Goal: Obtain resource: Download file/media

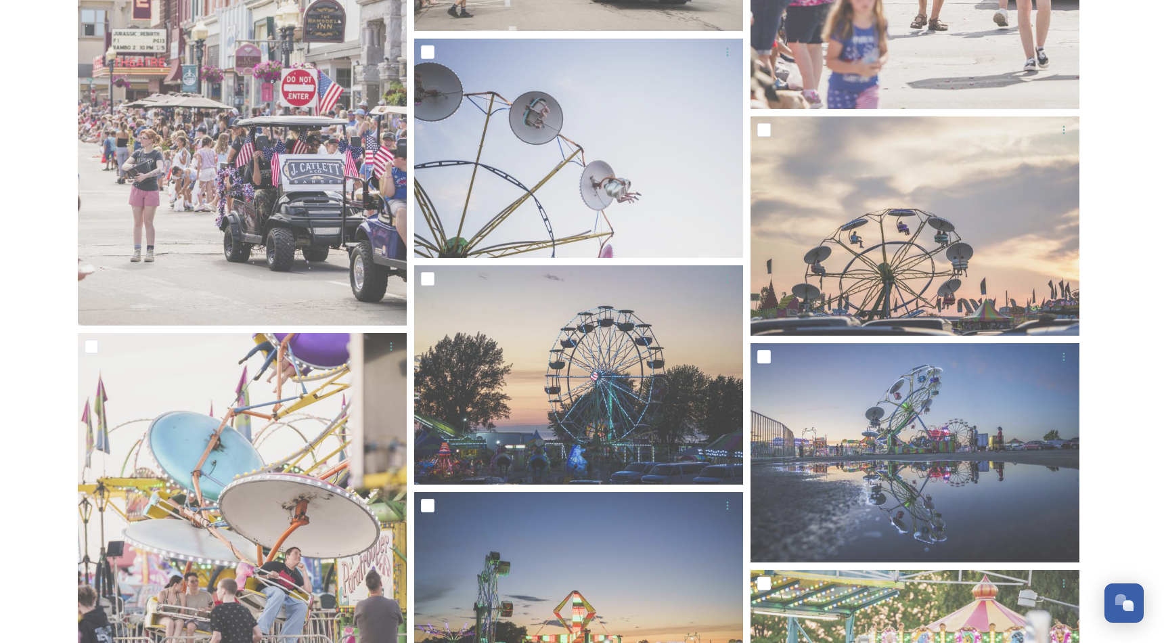
scroll to position [5131, 0]
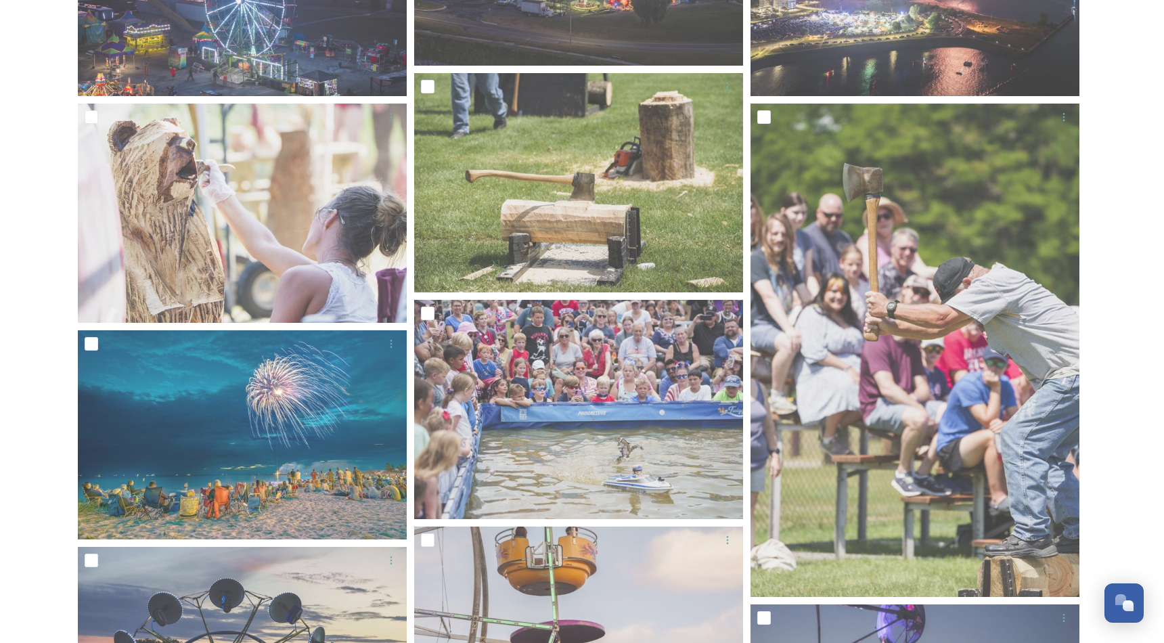
scroll to position [0, 0]
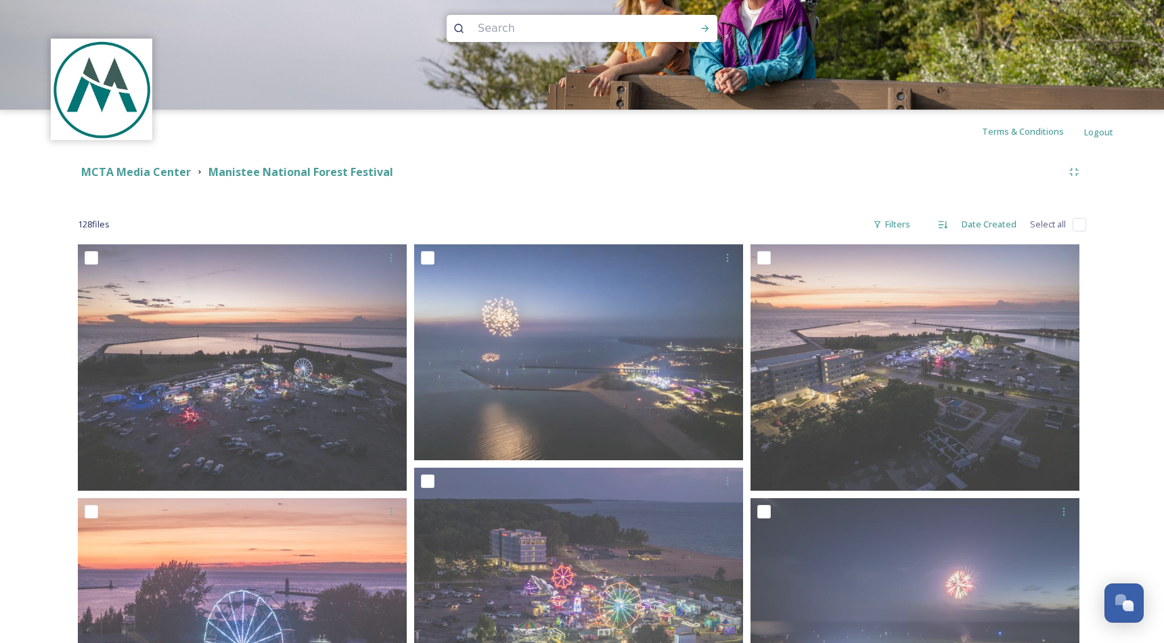
scroll to position [20, 0]
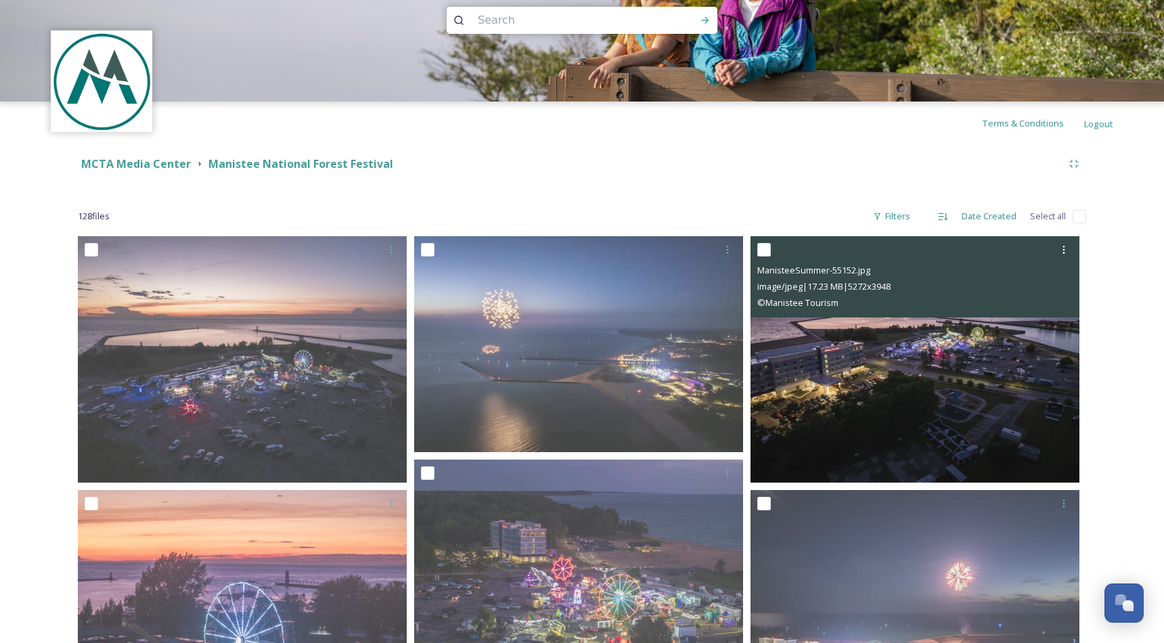
click at [770, 252] on input "checkbox" at bounding box center [764, 250] width 14 height 14
checkbox input "true"
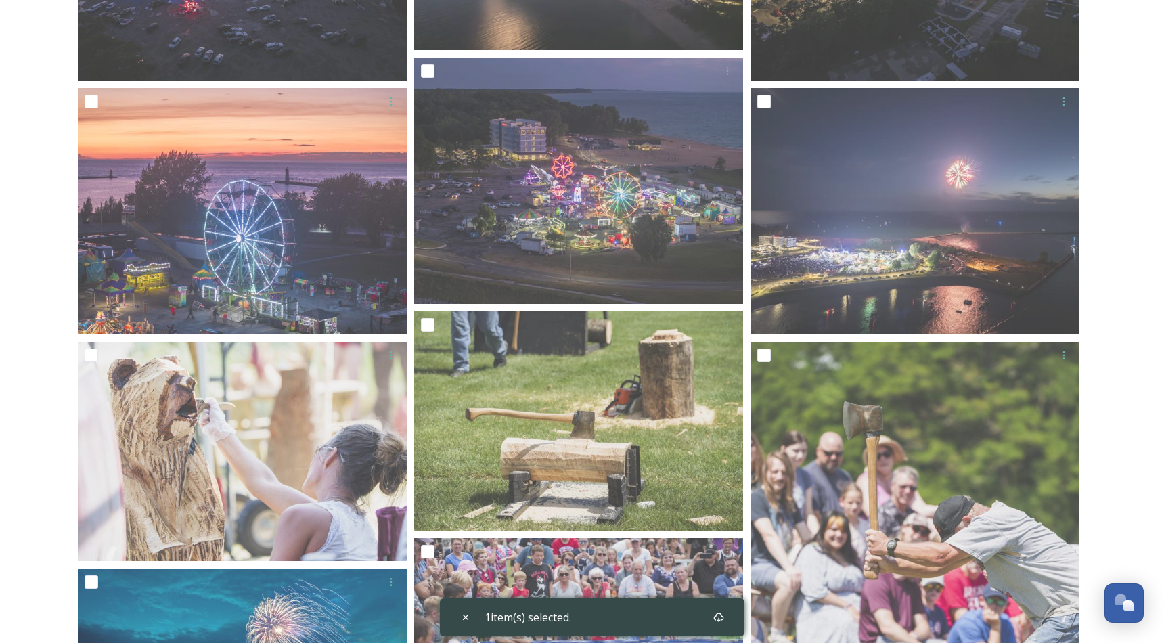
scroll to position [446, 0]
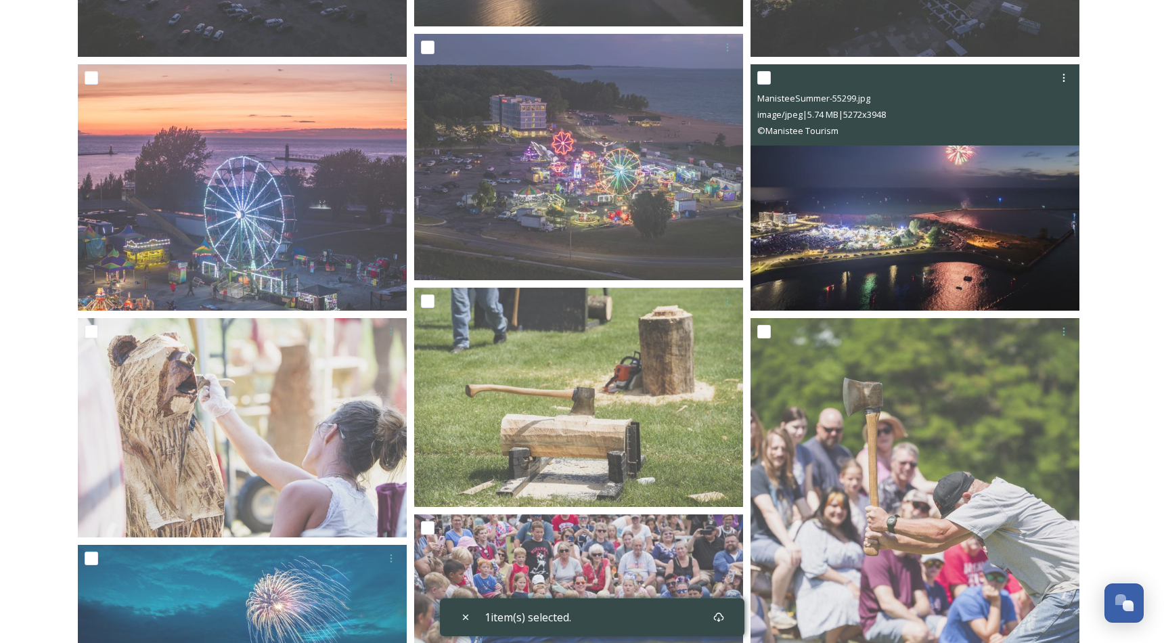
click at [760, 73] on input "checkbox" at bounding box center [764, 78] width 14 height 14
checkbox input "true"
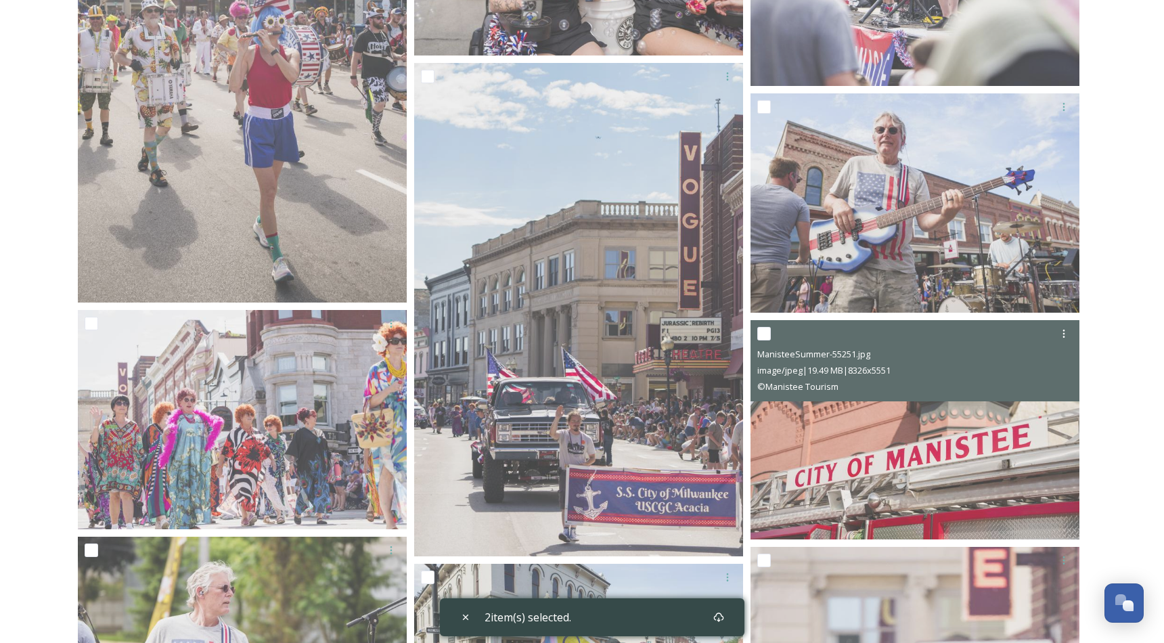
scroll to position [3616, 0]
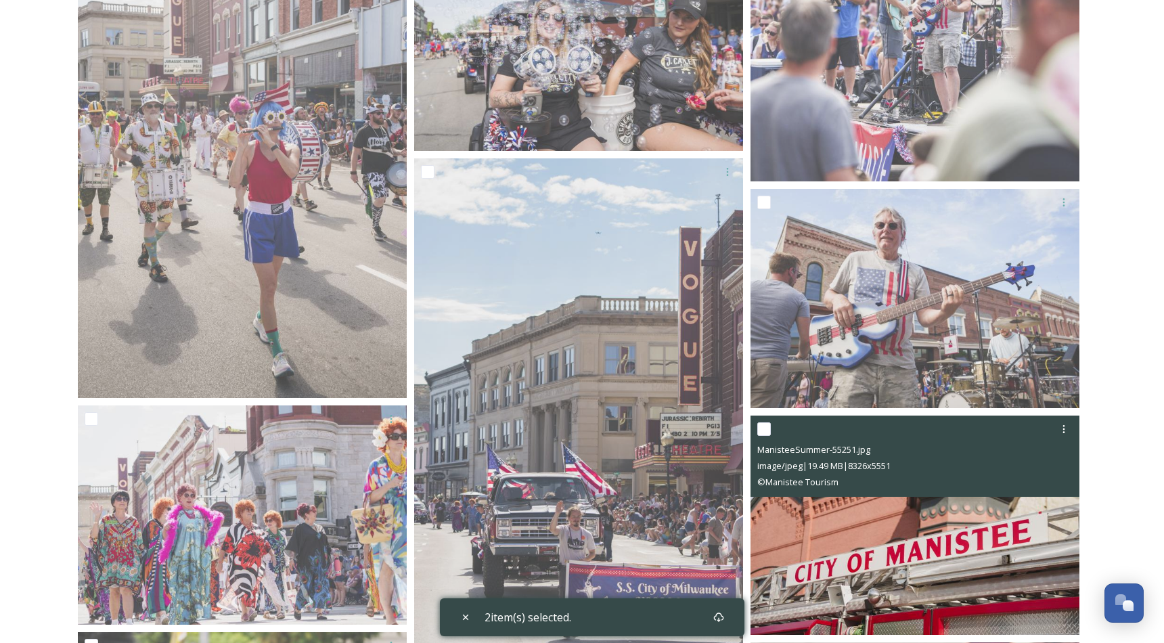
click at [761, 428] on input "checkbox" at bounding box center [764, 429] width 14 height 14
checkbox input "true"
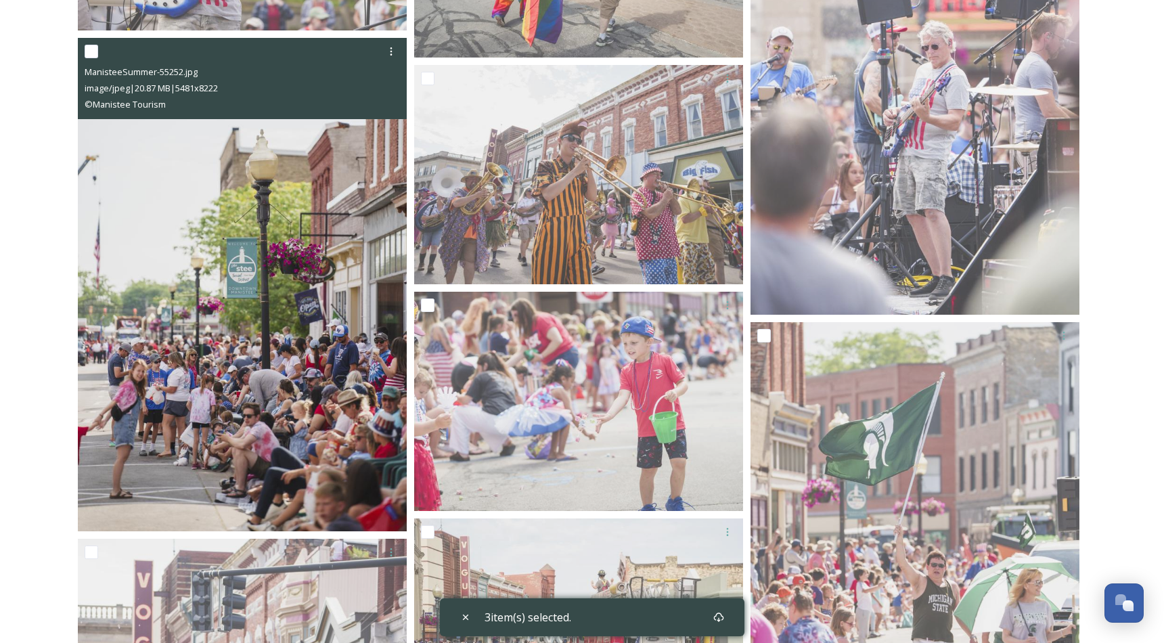
scroll to position [4431, 0]
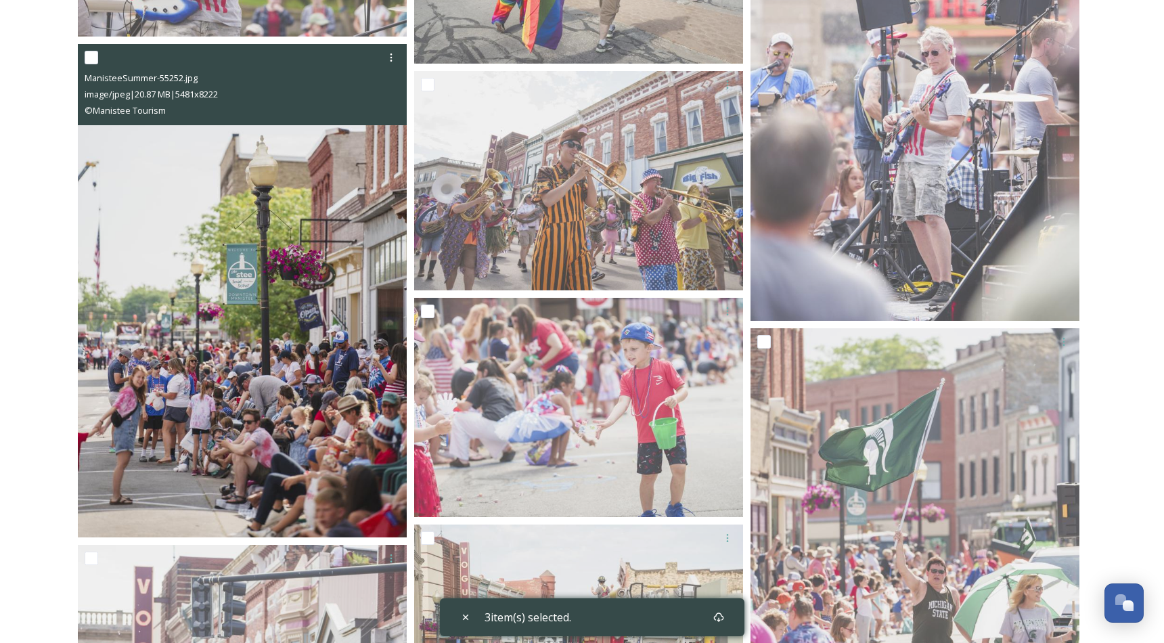
click at [91, 60] on input "checkbox" at bounding box center [92, 58] width 14 height 14
checkbox input "true"
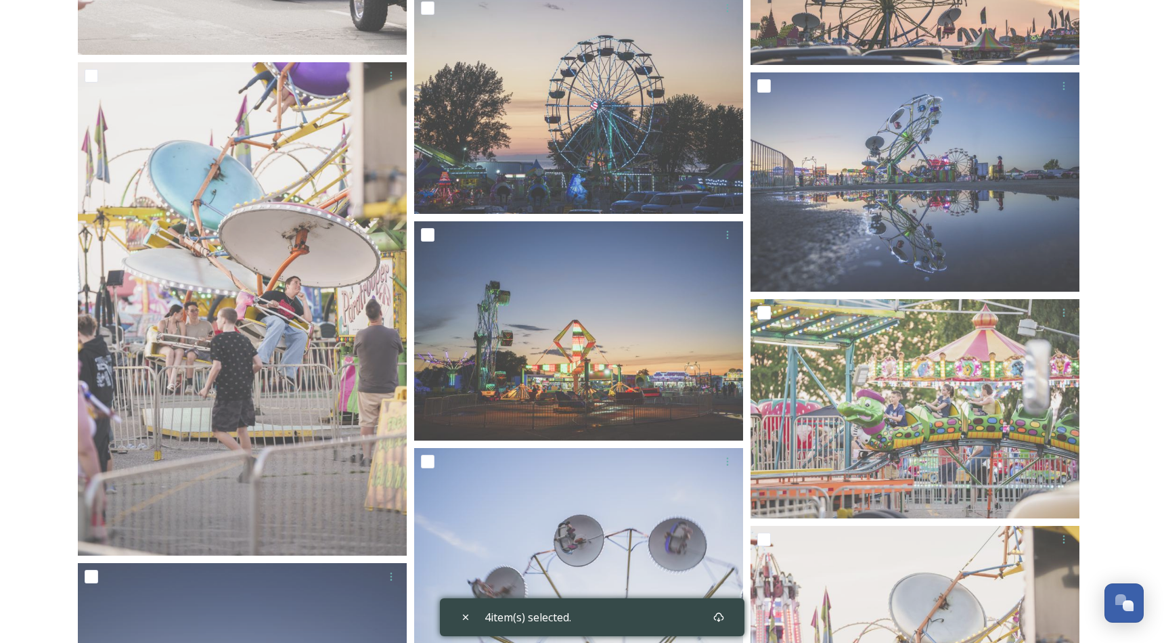
scroll to position [5416, 0]
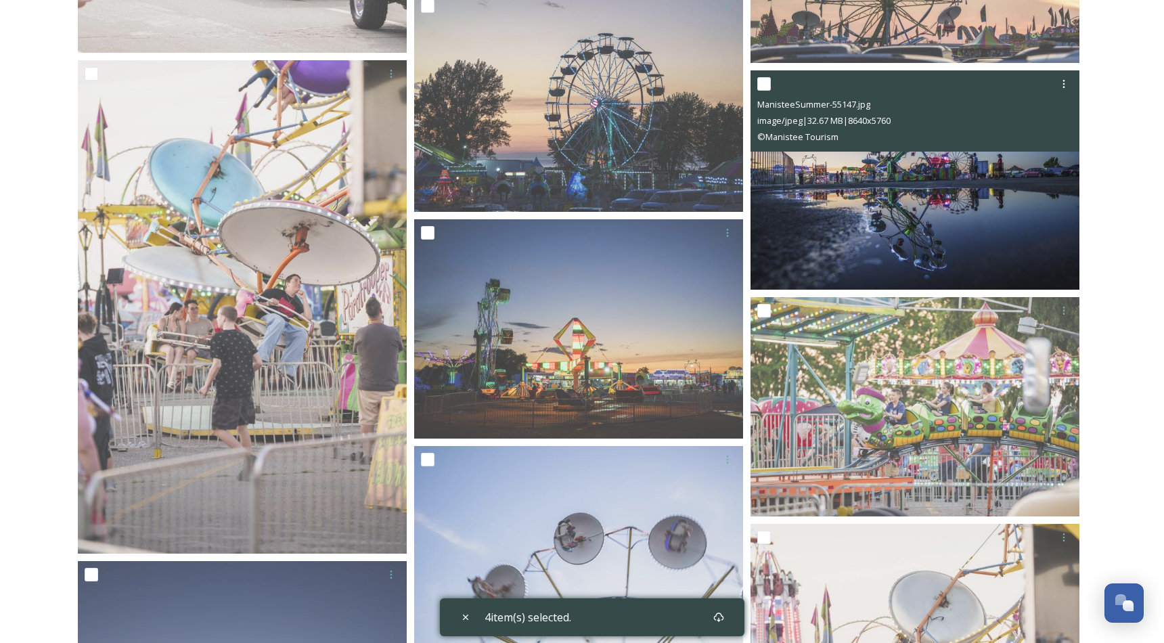
click at [761, 89] on input "checkbox" at bounding box center [764, 84] width 14 height 14
checkbox input "true"
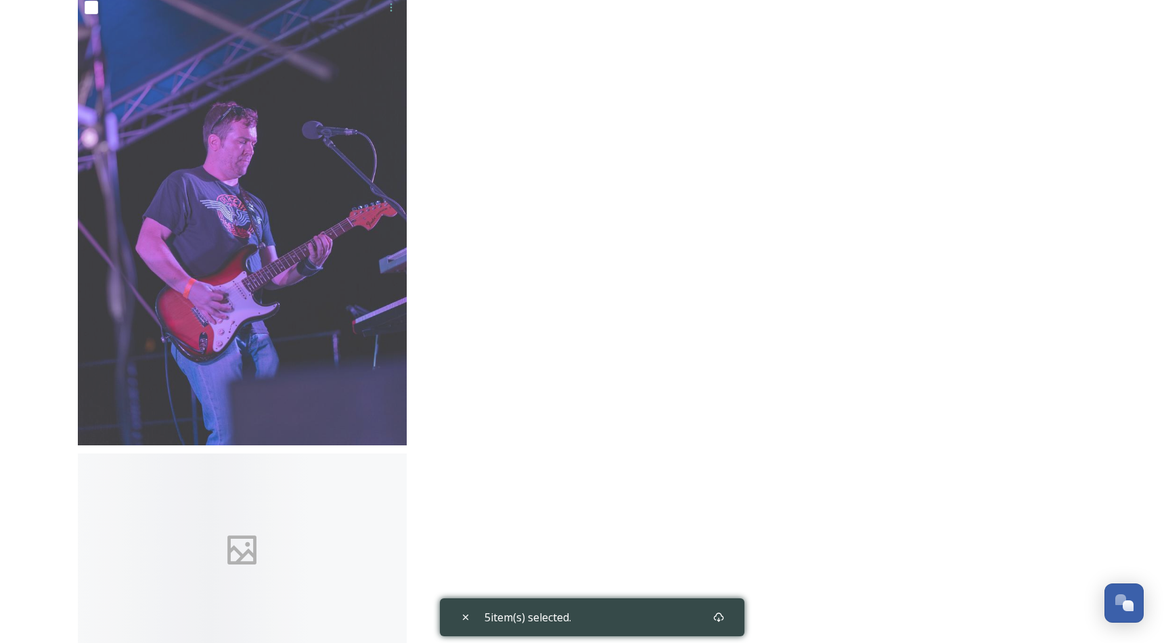
scroll to position [12235, 0]
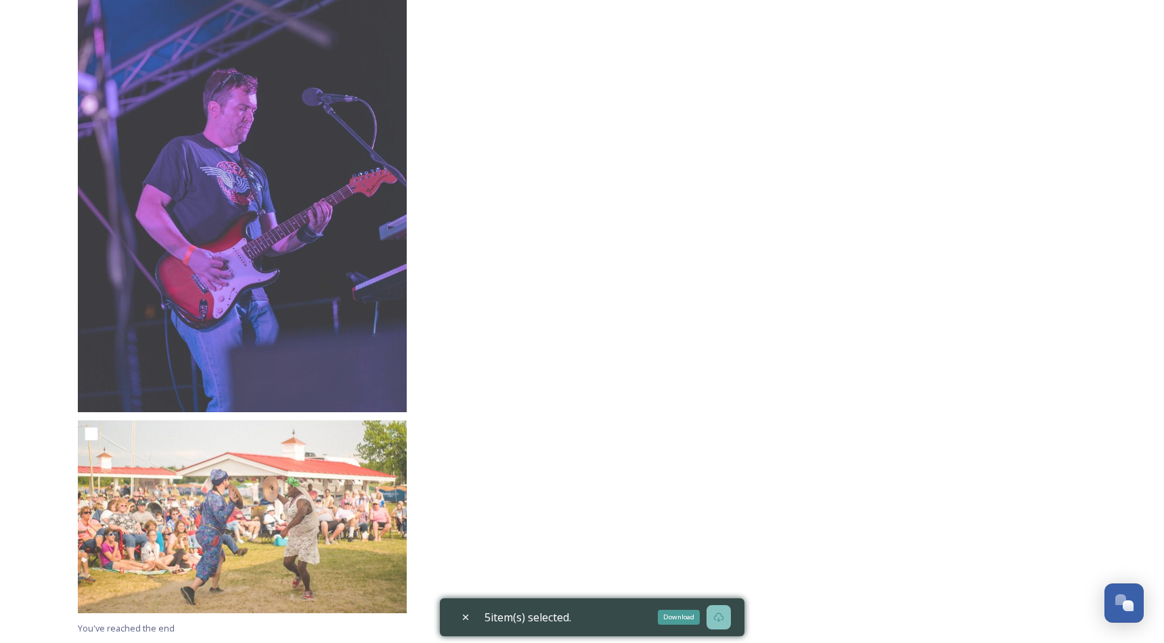
click at [720, 614] on icon at bounding box center [718, 617] width 11 height 11
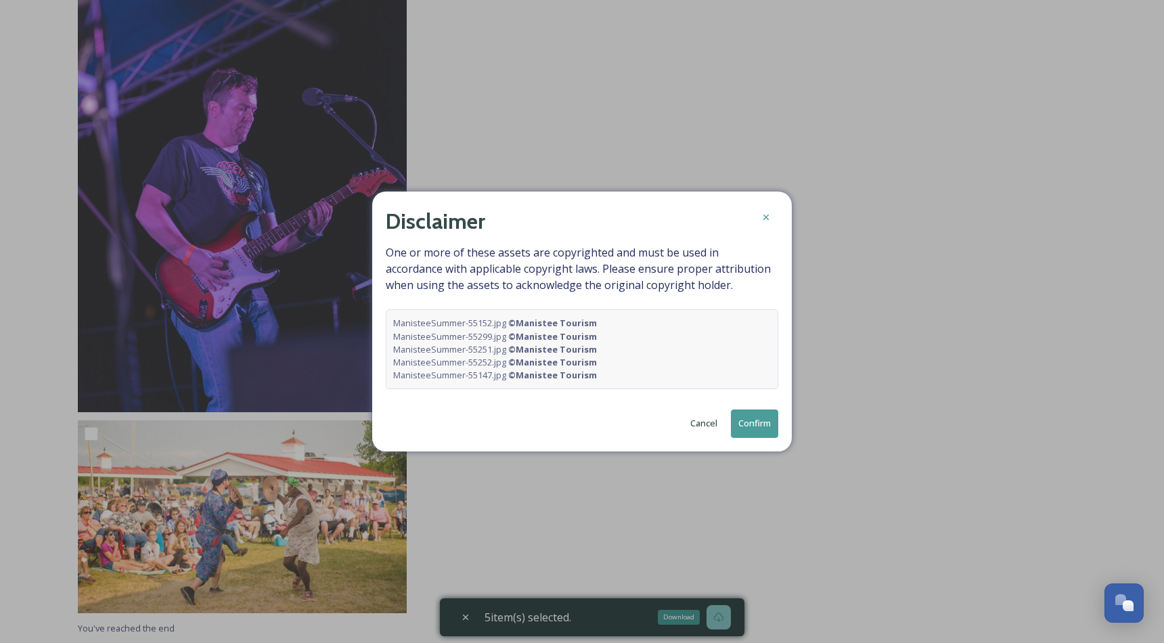
click at [750, 415] on button "Confirm" at bounding box center [754, 423] width 47 height 28
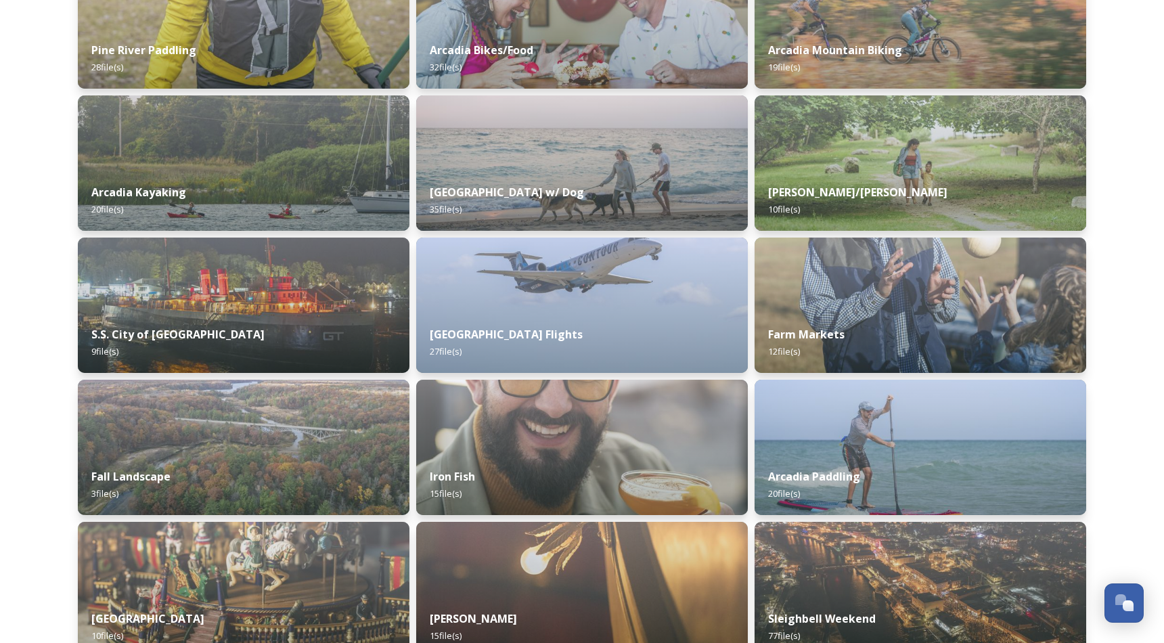
scroll to position [961, 0]
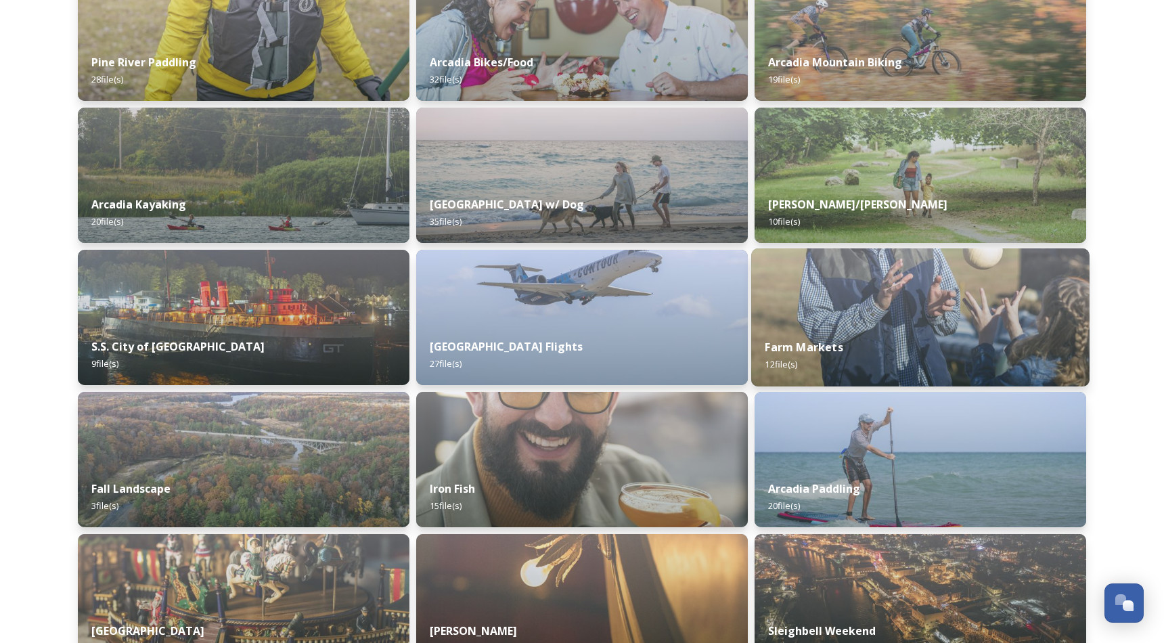
click at [940, 267] on img at bounding box center [920, 317] width 338 height 138
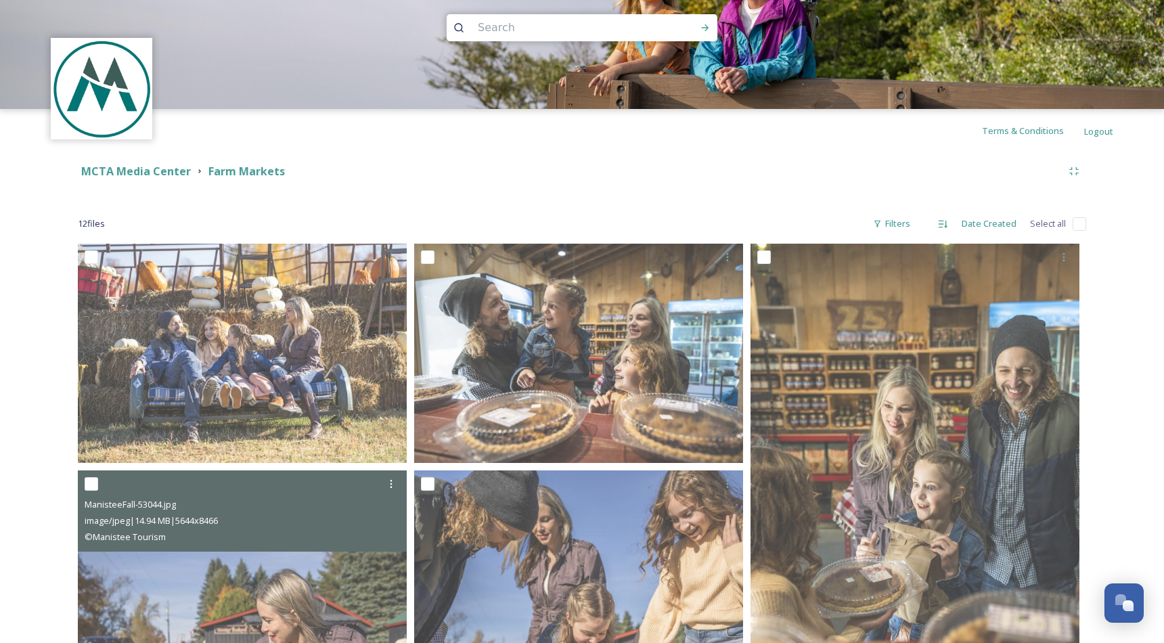
scroll to position [8, 0]
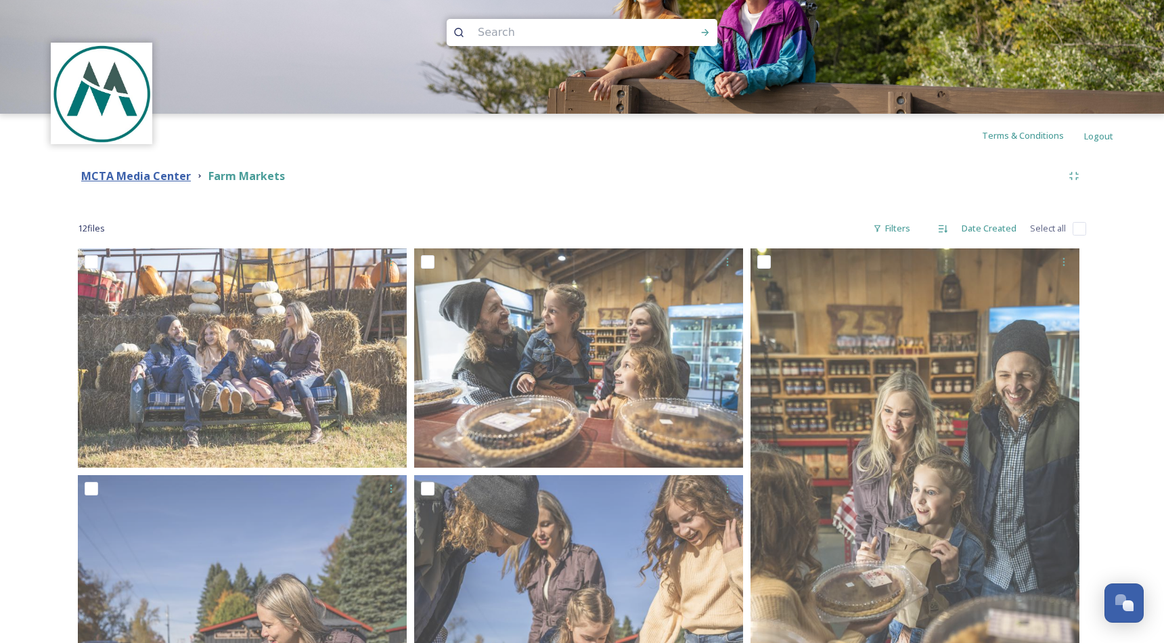
click at [141, 177] on strong "MCTA Media Center" at bounding box center [136, 175] width 110 height 15
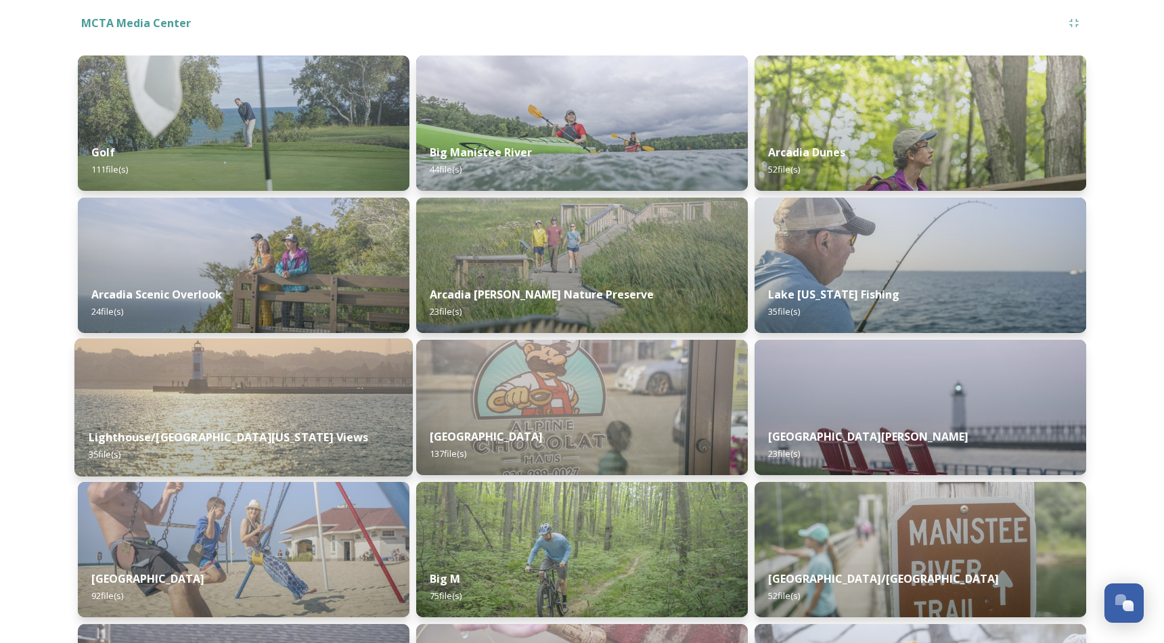
scroll to position [164, 0]
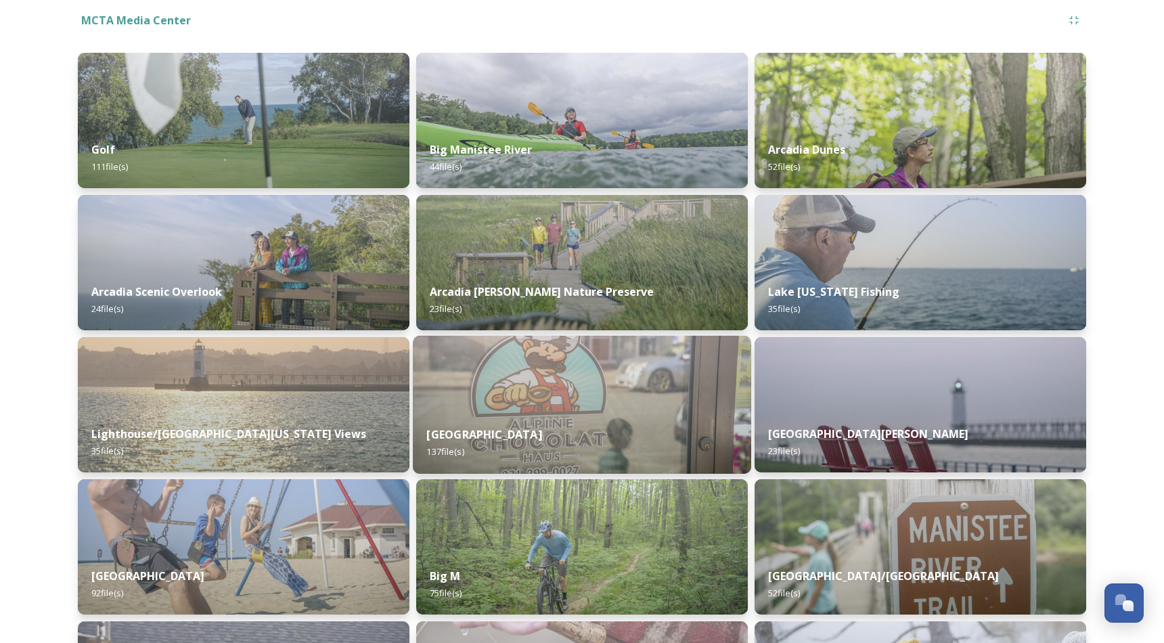
click at [572, 409] on img at bounding box center [582, 405] width 338 height 138
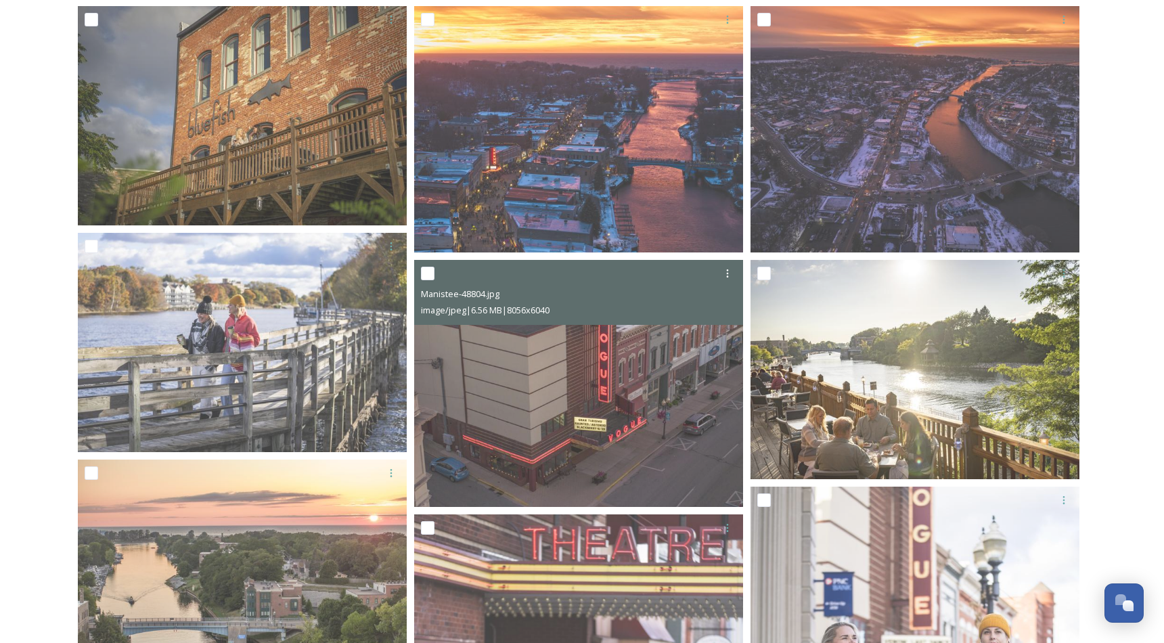
scroll to position [263, 0]
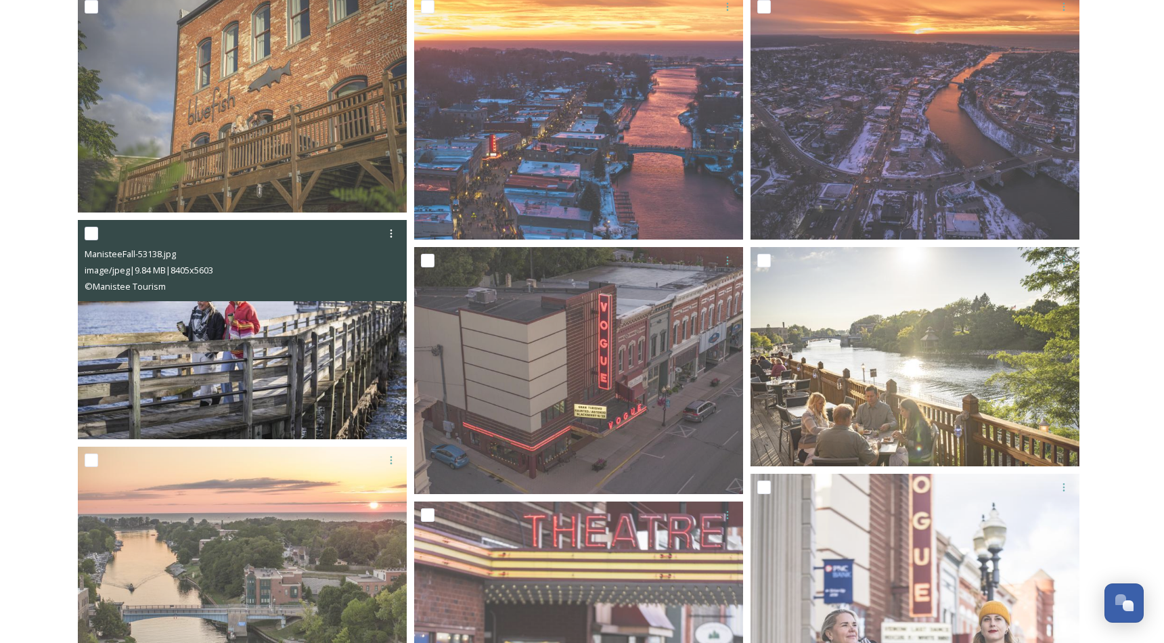
click at [91, 229] on input "checkbox" at bounding box center [92, 234] width 14 height 14
checkbox input "true"
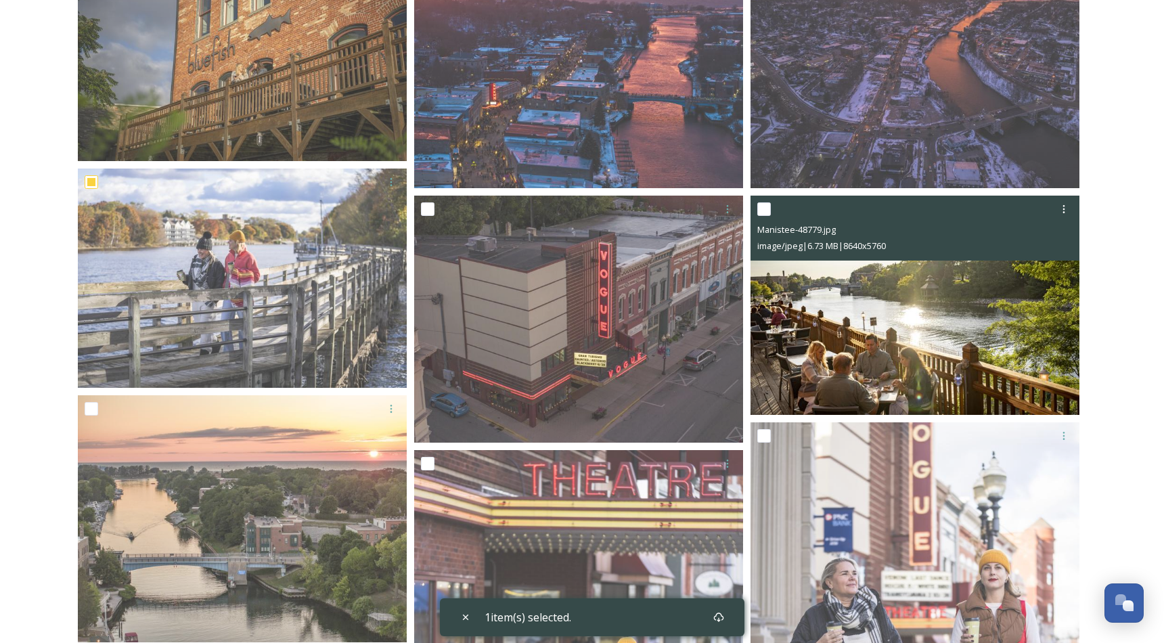
scroll to position [313, 0]
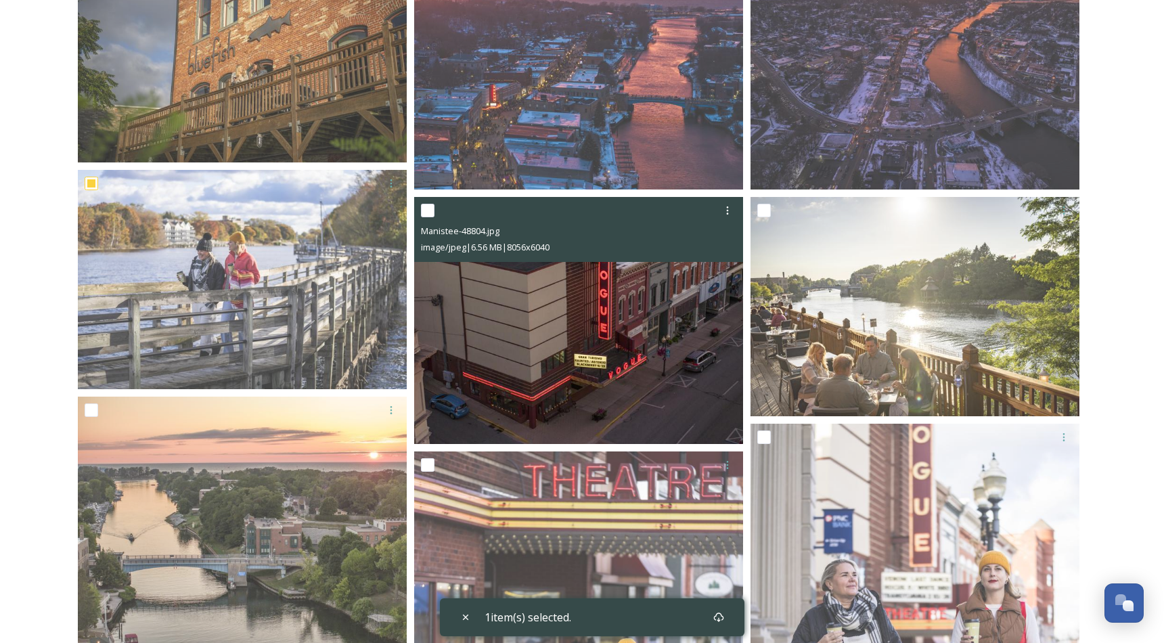
click at [429, 208] on input "checkbox" at bounding box center [428, 211] width 14 height 14
checkbox input "true"
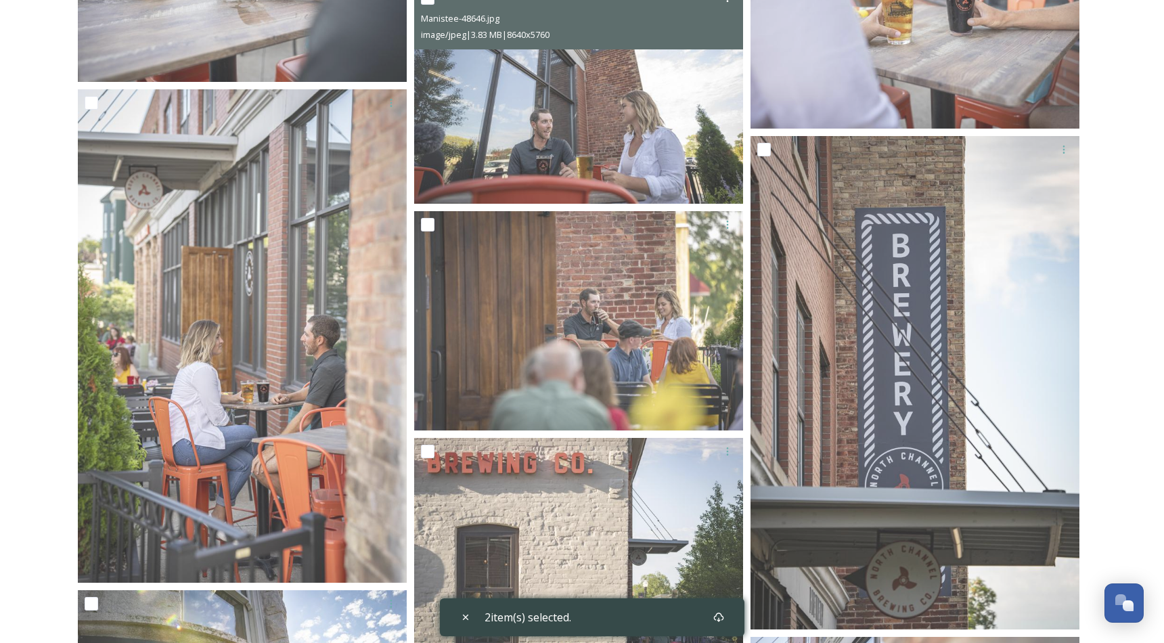
scroll to position [3512, 0]
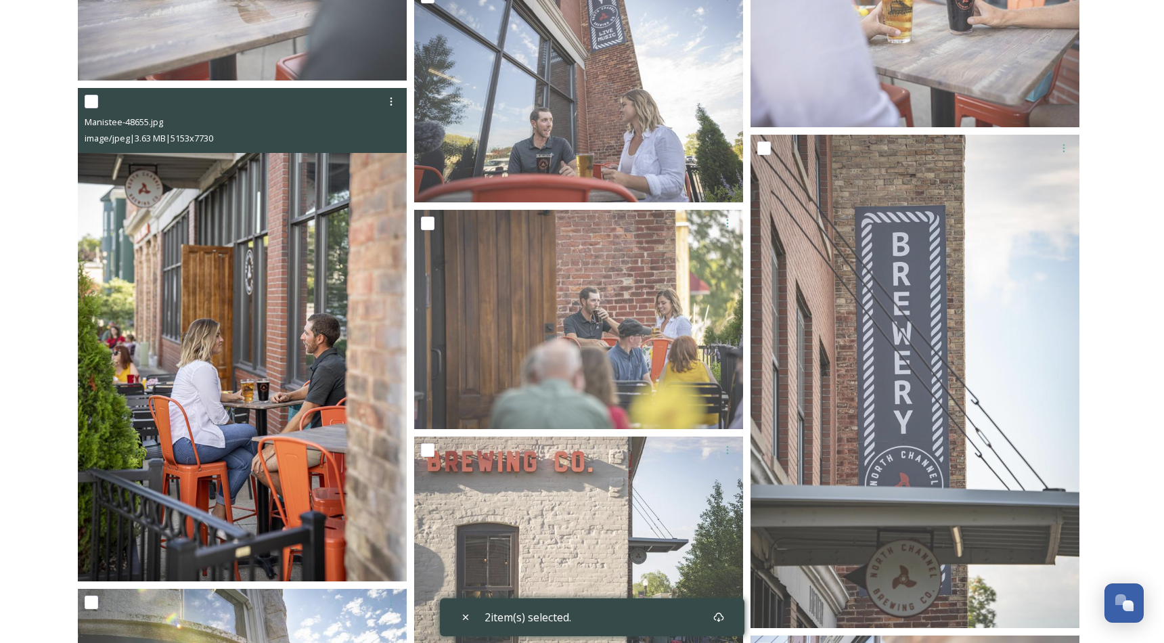
click at [93, 100] on input "checkbox" at bounding box center [92, 102] width 14 height 14
checkbox input "true"
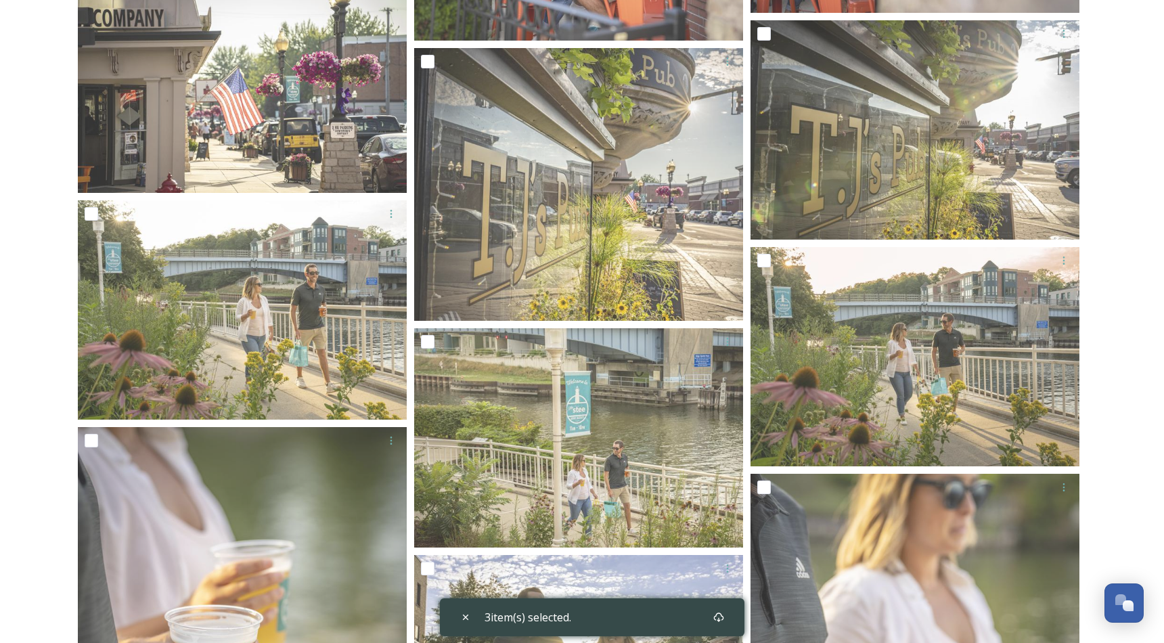
scroll to position [4372, 0]
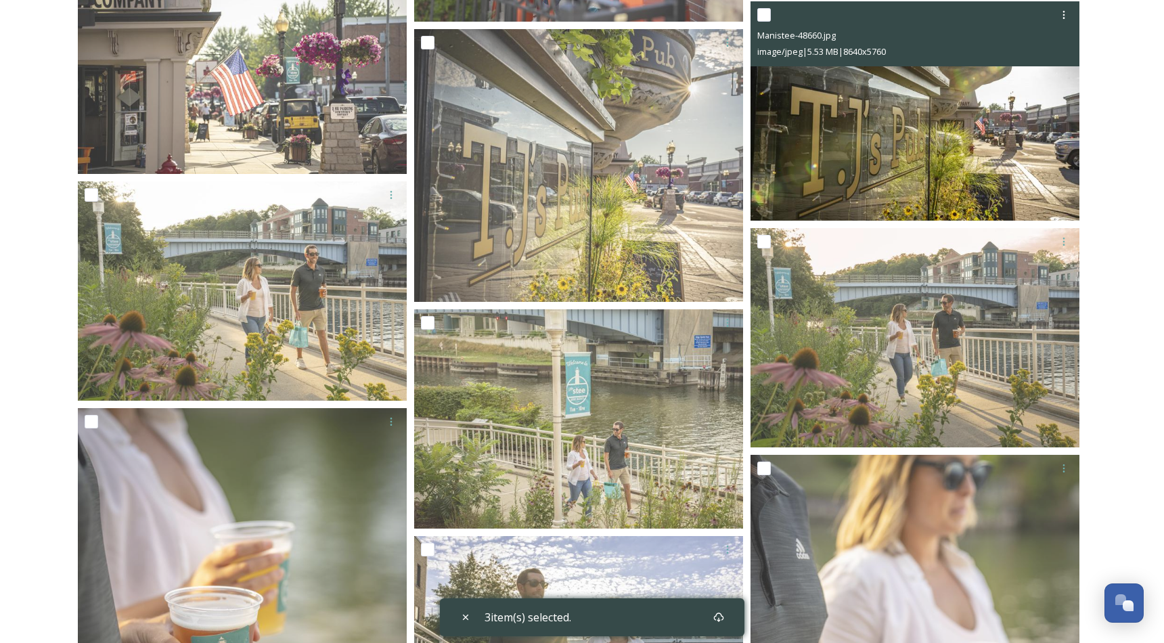
click at [773, 12] on div at bounding box center [916, 15] width 319 height 24
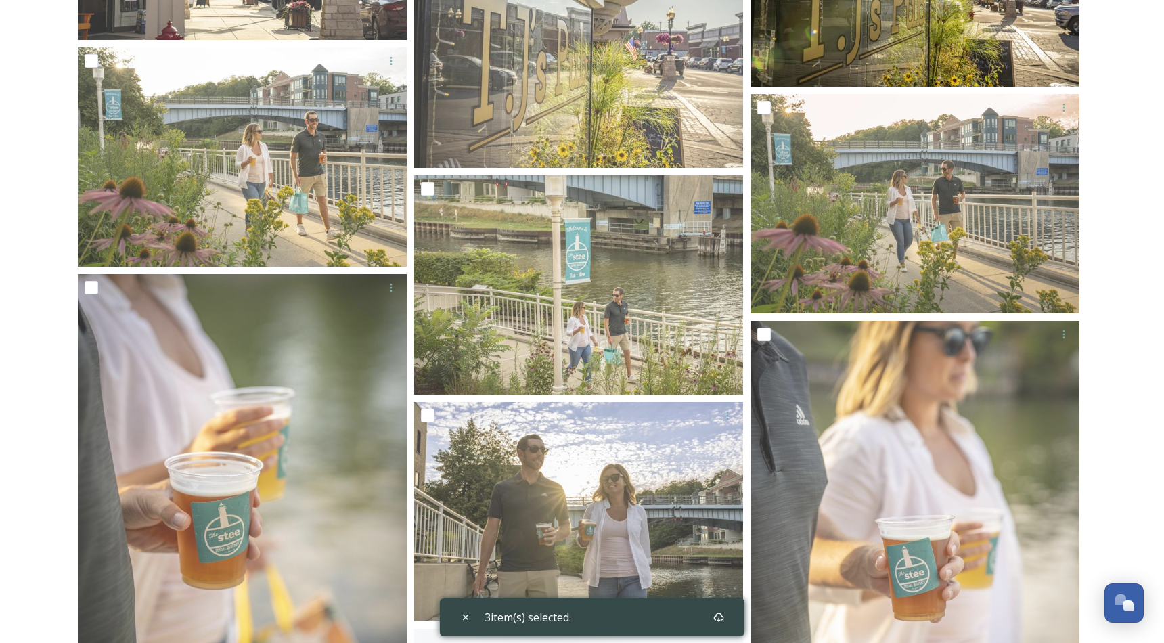
scroll to position [4510, 0]
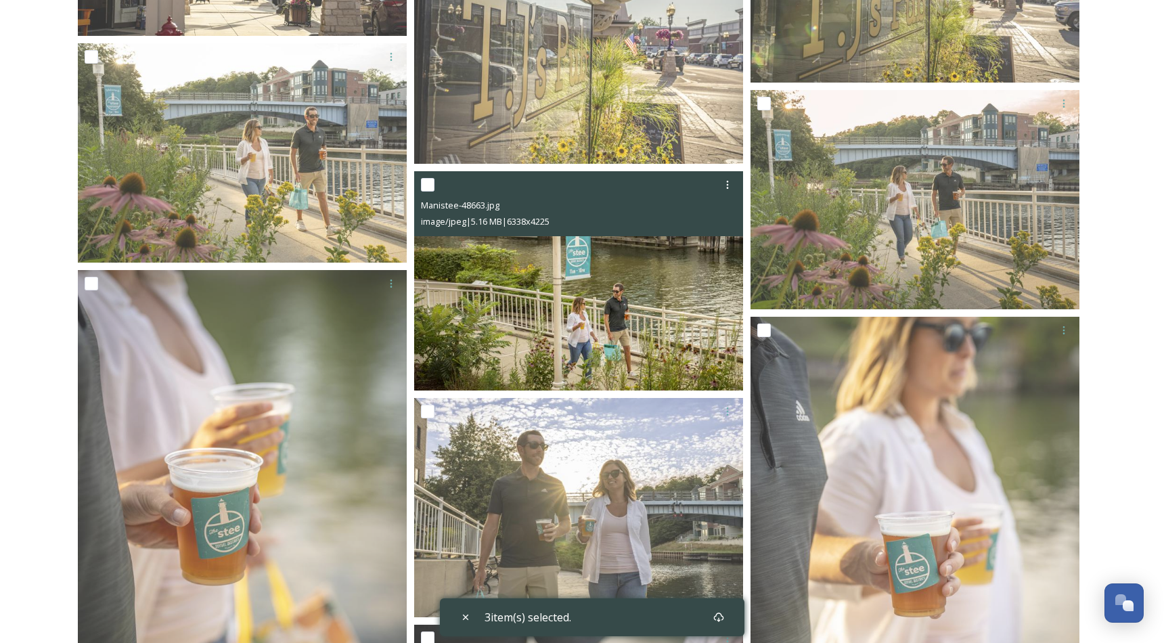
click at [423, 188] on input "checkbox" at bounding box center [428, 185] width 14 height 14
checkbox input "true"
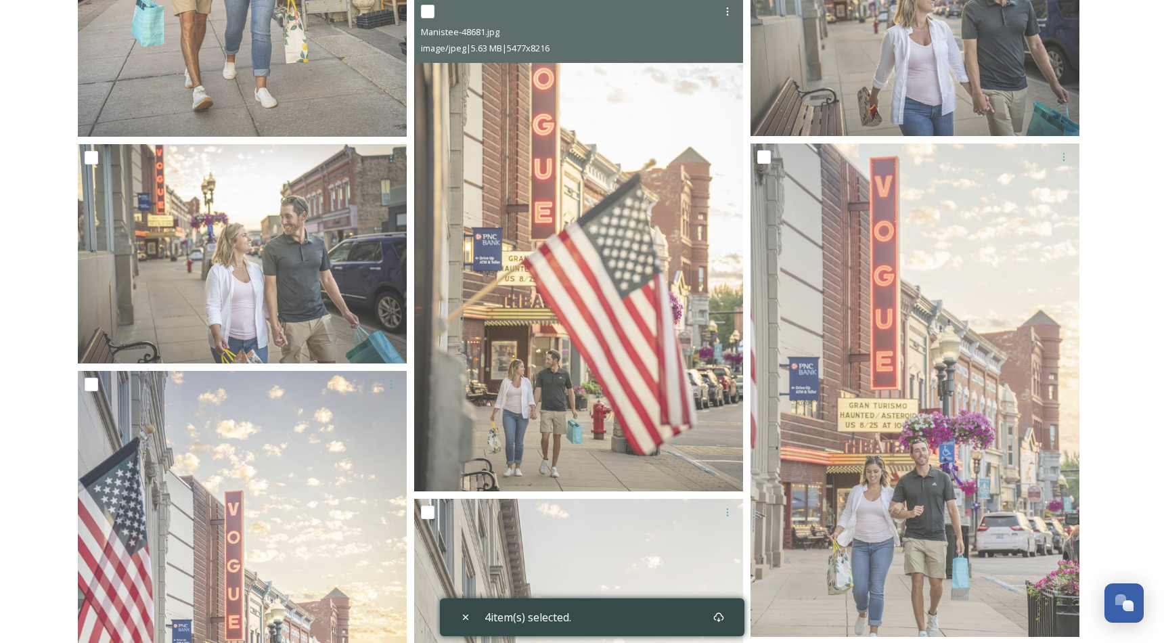
scroll to position [6296, 0]
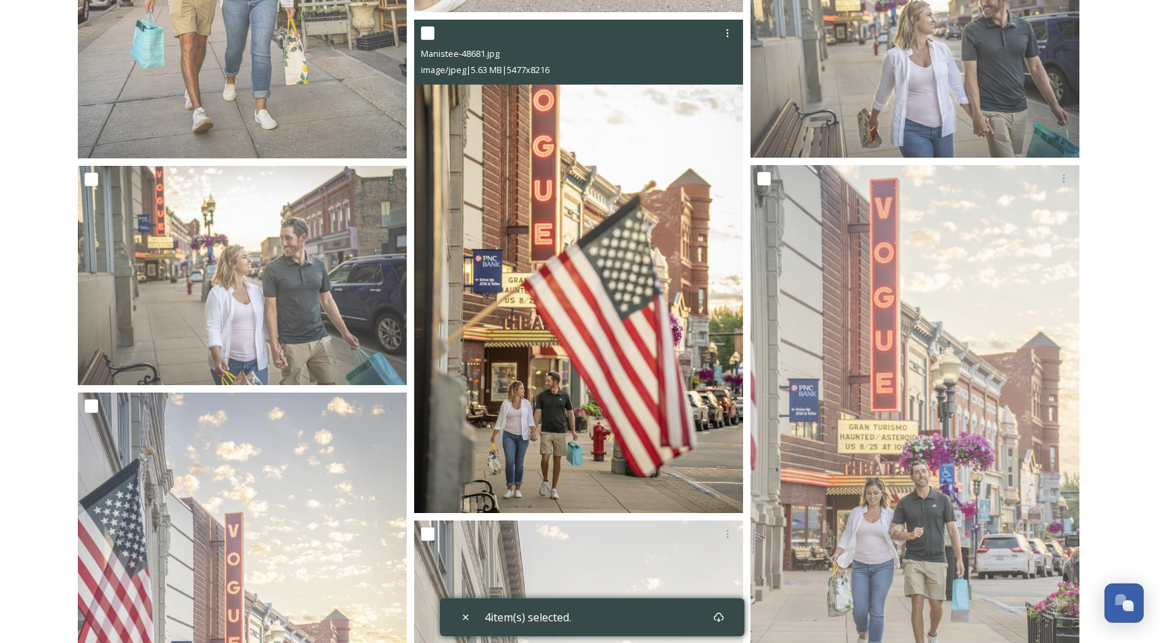
click at [426, 39] on input "checkbox" at bounding box center [428, 33] width 14 height 14
checkbox input "true"
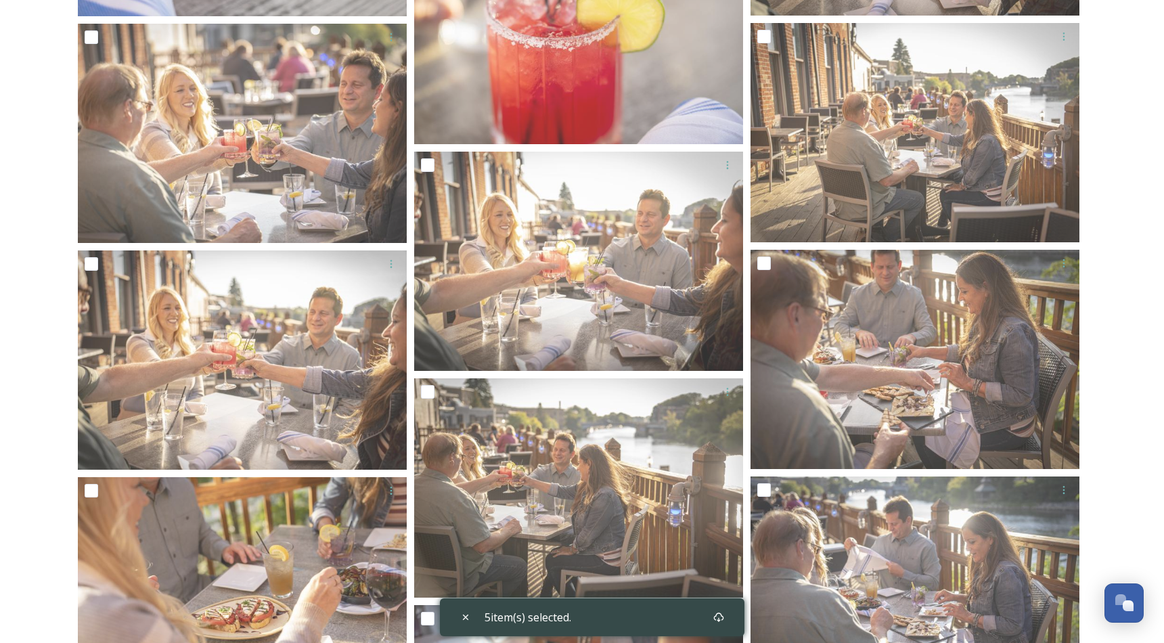
scroll to position [8123, 0]
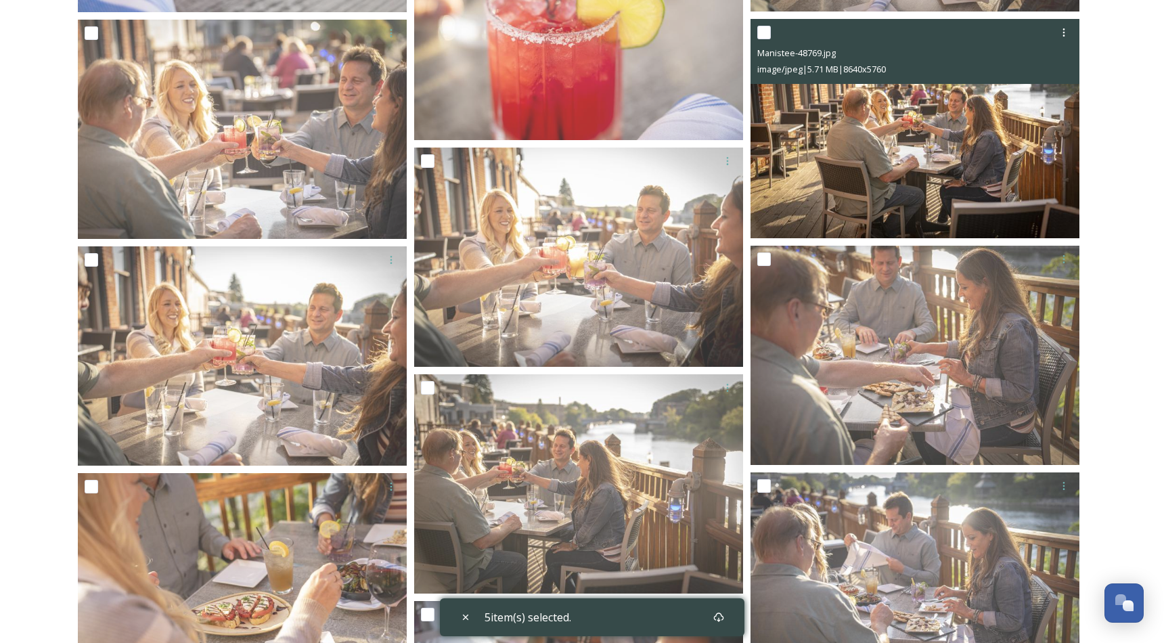
click at [769, 35] on input "checkbox" at bounding box center [764, 33] width 14 height 14
checkbox input "true"
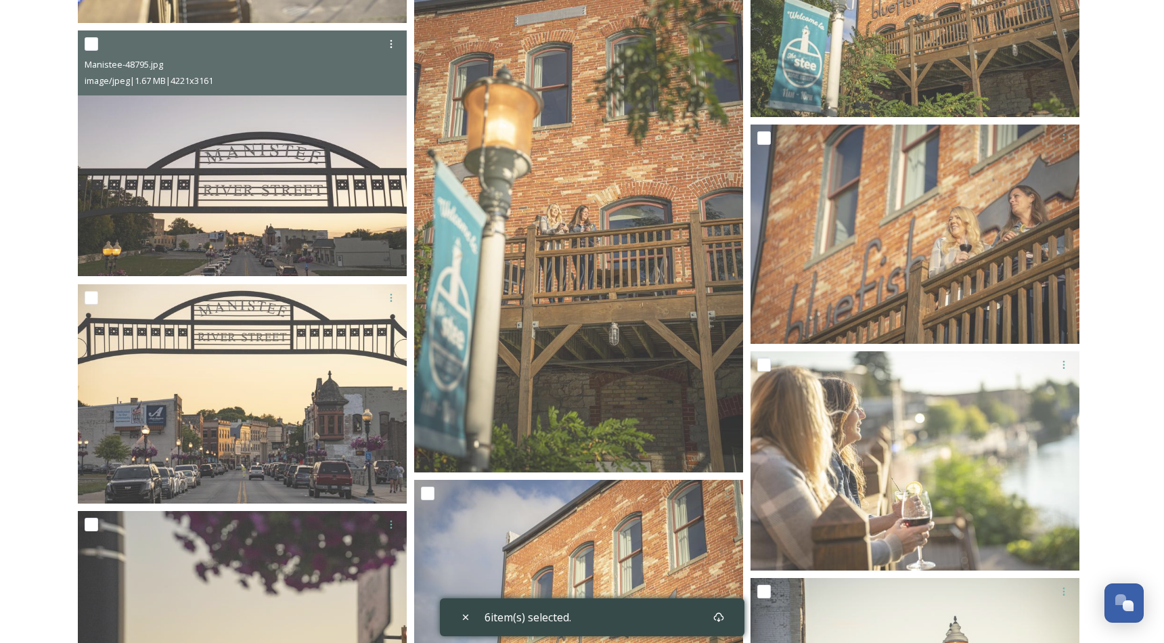
scroll to position [9927, 0]
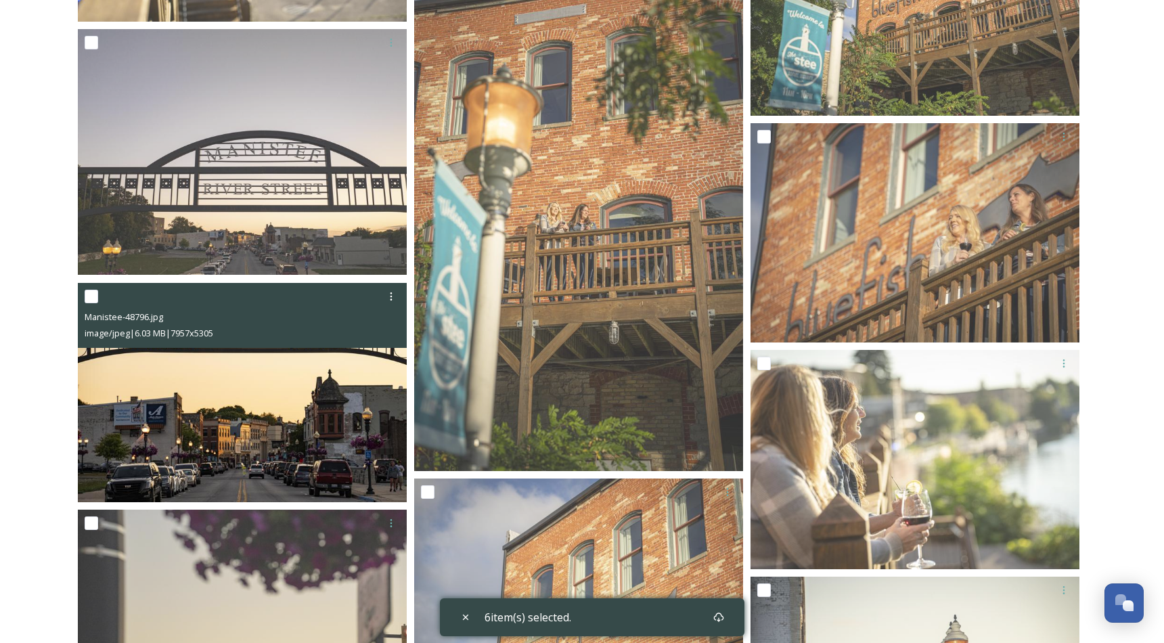
click at [89, 294] on input "checkbox" at bounding box center [92, 297] width 14 height 14
checkbox input "true"
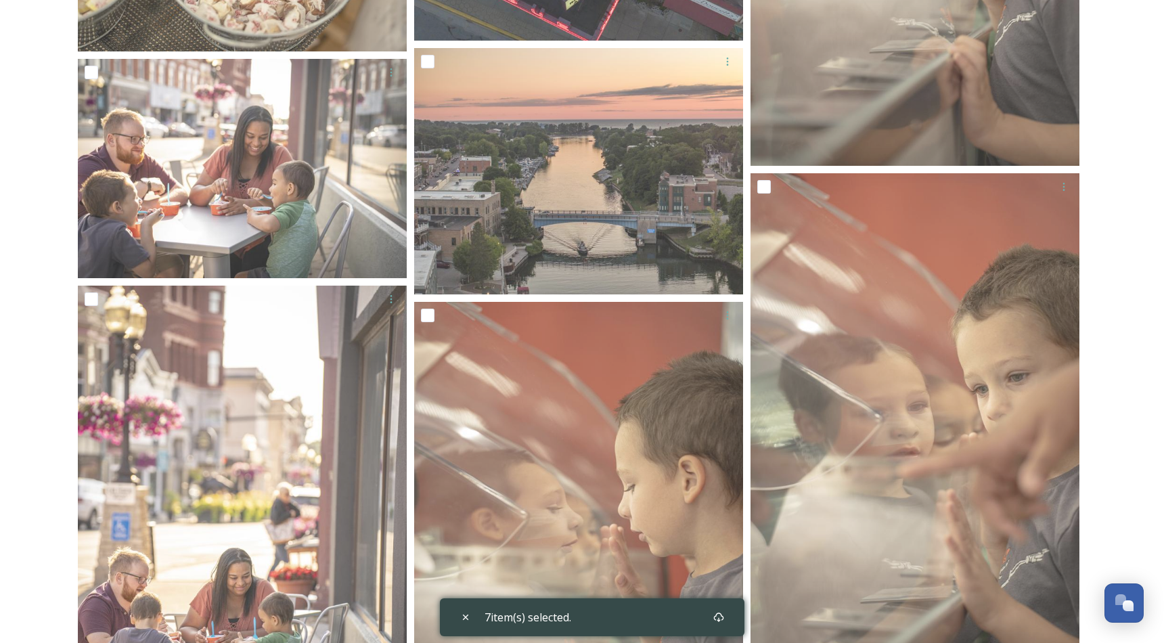
scroll to position [12028, 0]
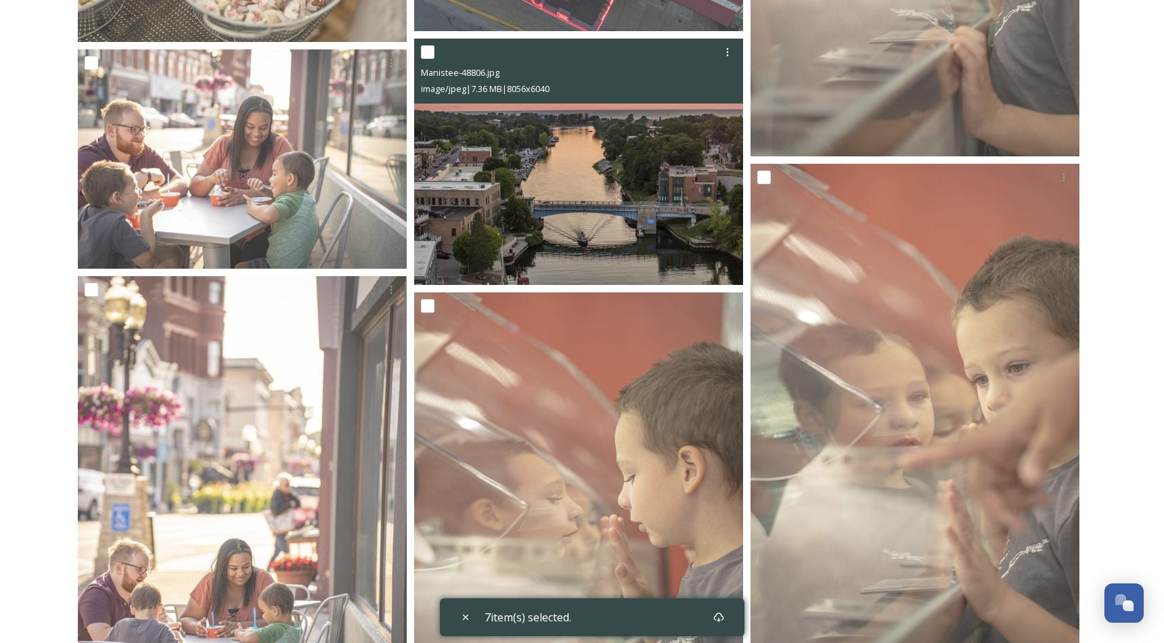
click at [425, 52] on input "checkbox" at bounding box center [428, 52] width 14 height 14
checkbox input "true"
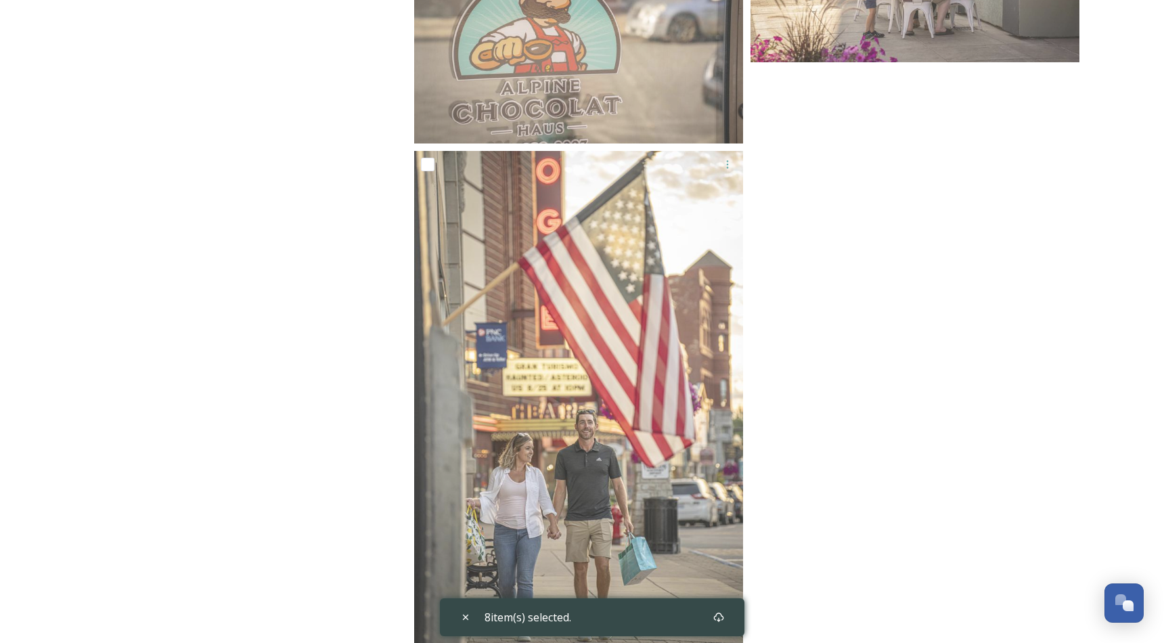
scroll to position [14061, 0]
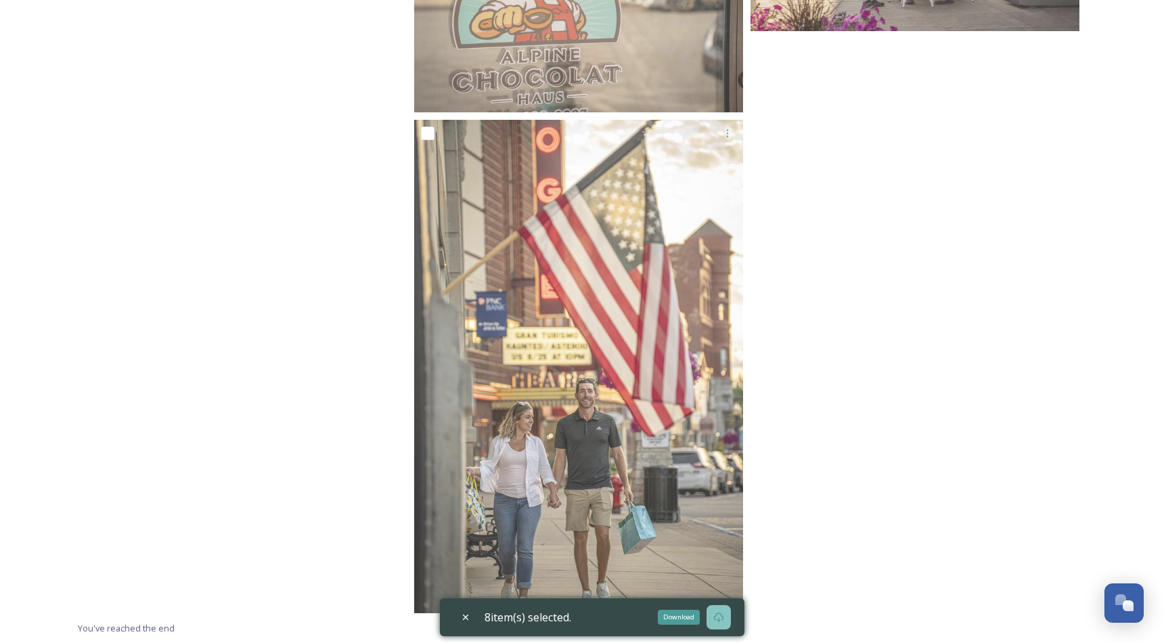
click at [723, 616] on icon at bounding box center [718, 617] width 11 height 11
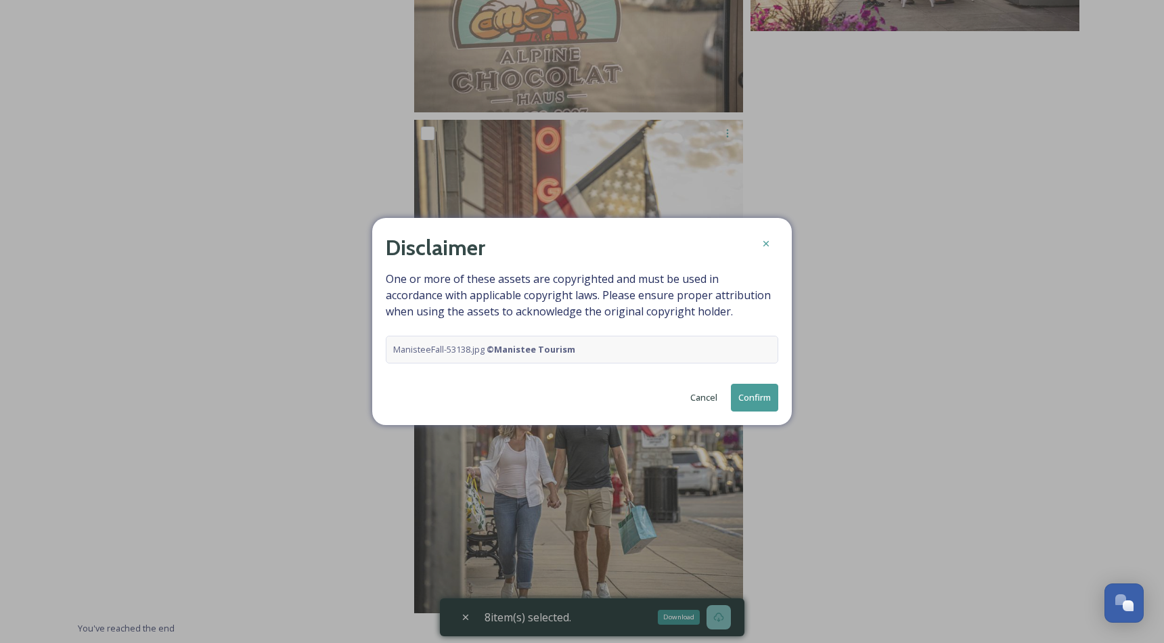
click at [759, 392] on button "Confirm" at bounding box center [754, 398] width 47 height 28
